Goal: Task Accomplishment & Management: Manage account settings

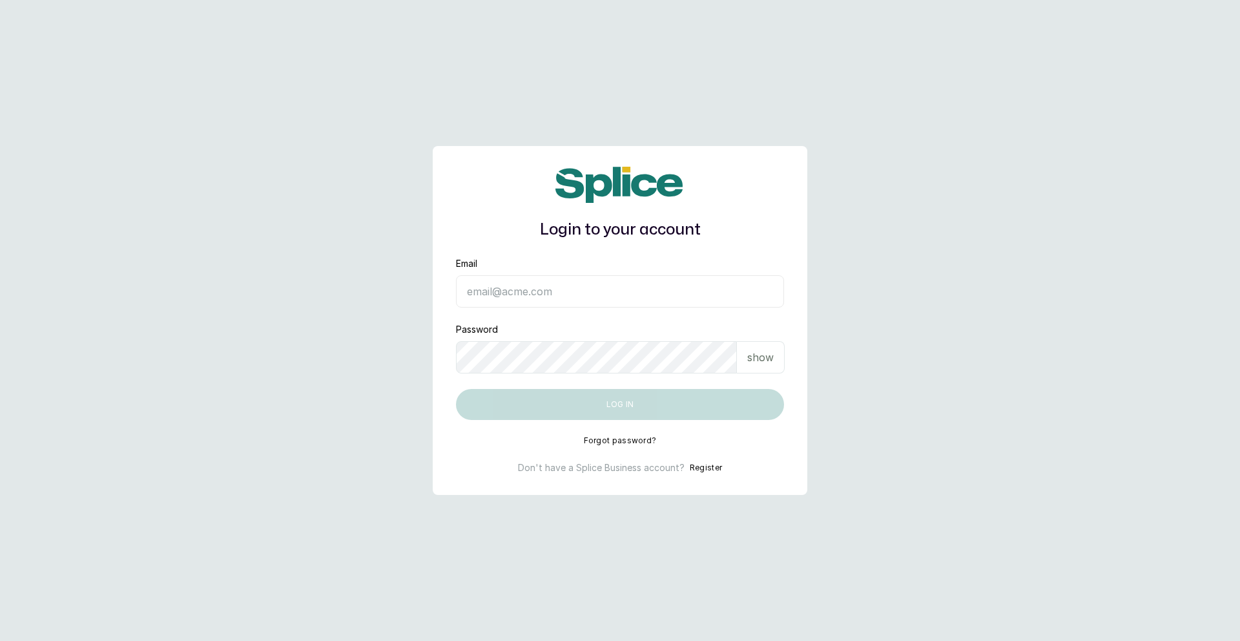
type input "skincarefeelgood@gmail.com"
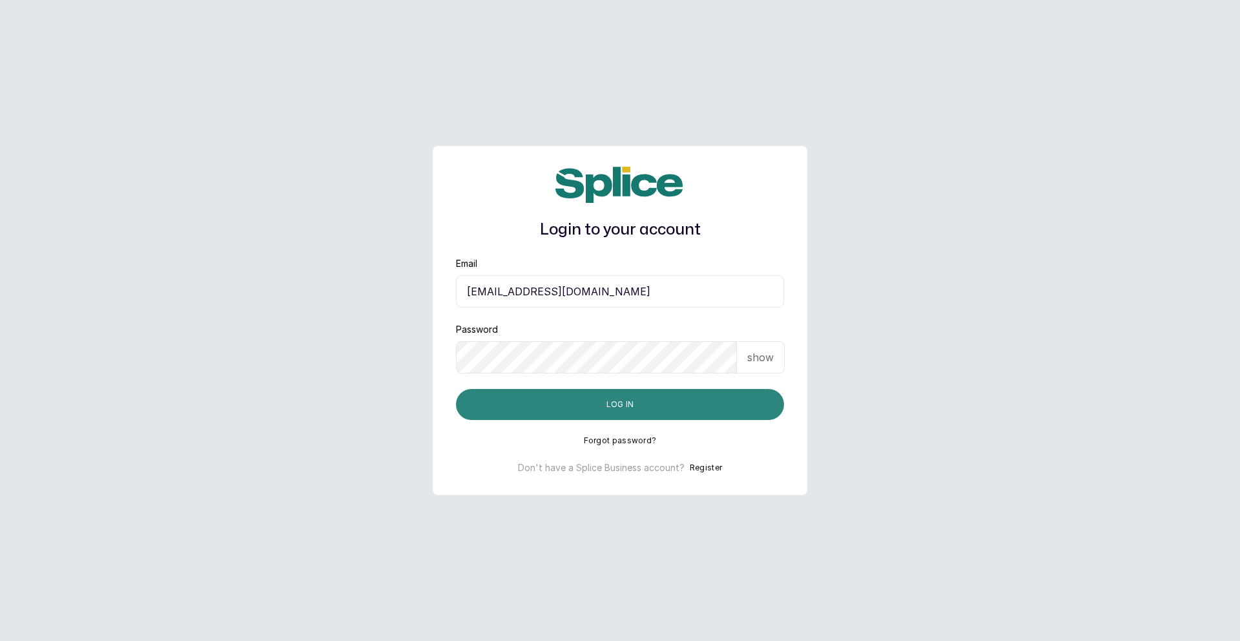
click at [655, 409] on button "Log in" at bounding box center [620, 404] width 328 height 31
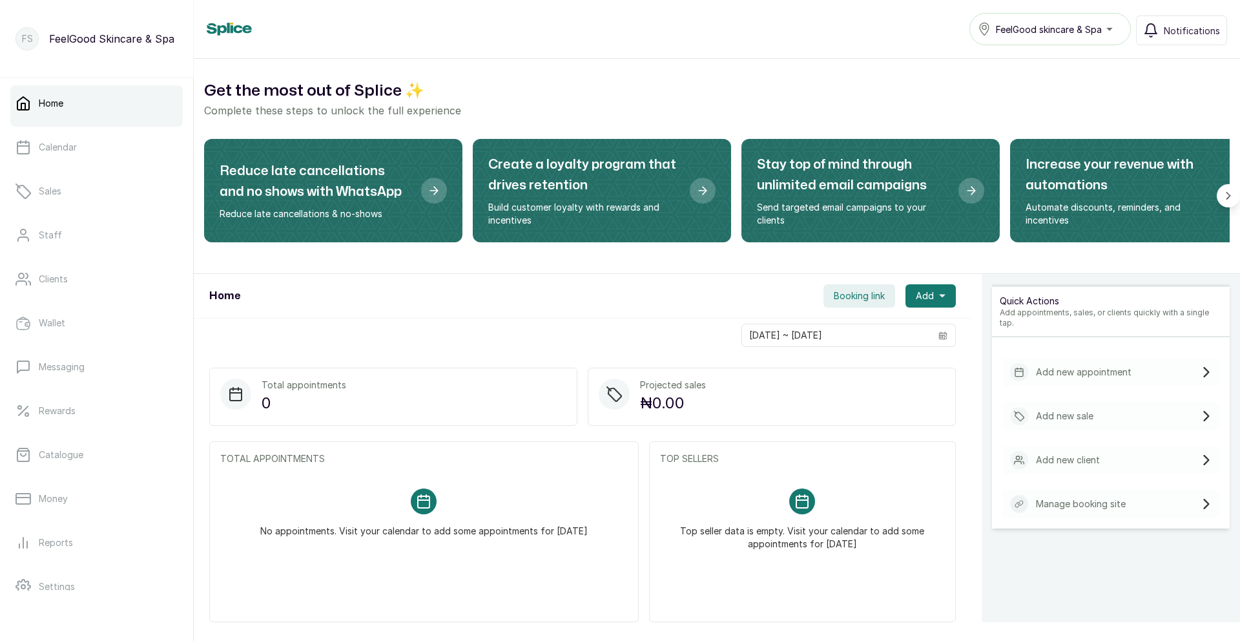
click at [1112, 31] on div "FeelGood skincare & Spa" at bounding box center [1050, 28] width 145 height 15
click at [67, 185] on link "Sales" at bounding box center [96, 191] width 172 height 36
